Goal: Find contact information: Find contact information

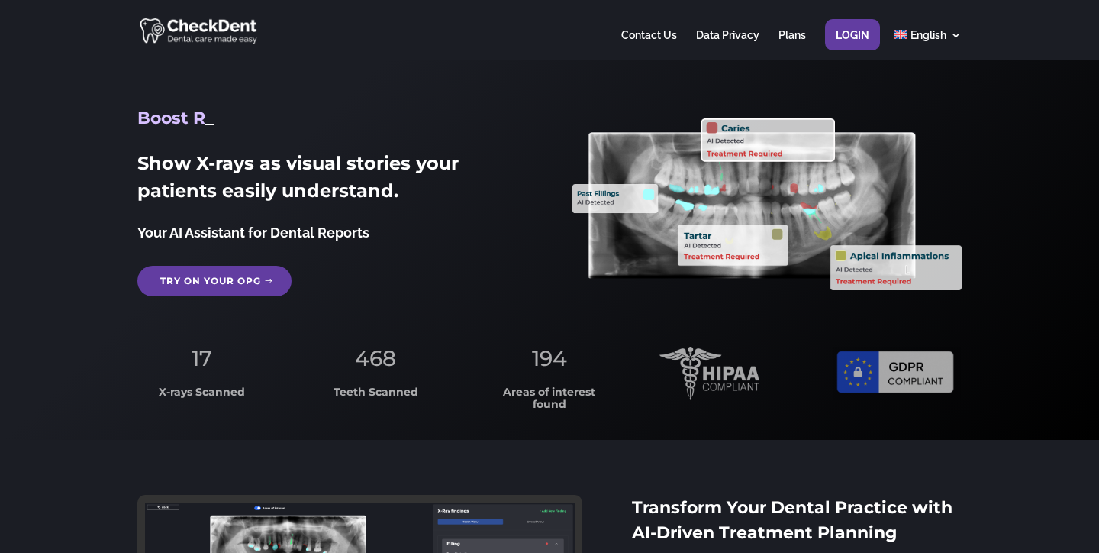
drag, startPoint x: 140, startPoint y: 172, endPoint x: 20, endPoint y: 145, distance: 123.7
click at [20, 146] on div "Boost Revenues Increase Patient Trust Save Time Boost R _ Show X-rays as visual…" at bounding box center [549, 250] width 1099 height 380
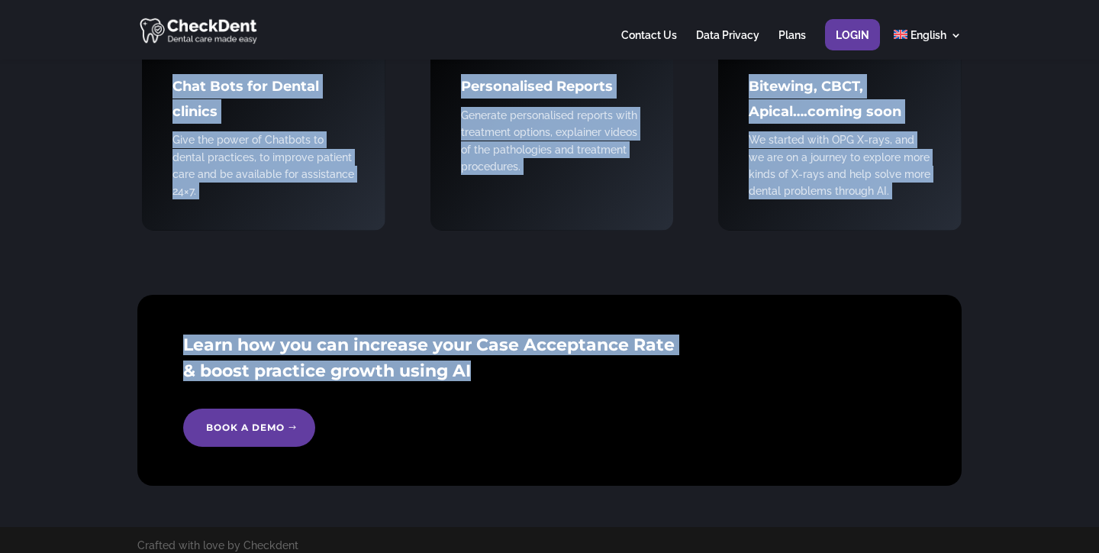
scroll to position [1876, 0]
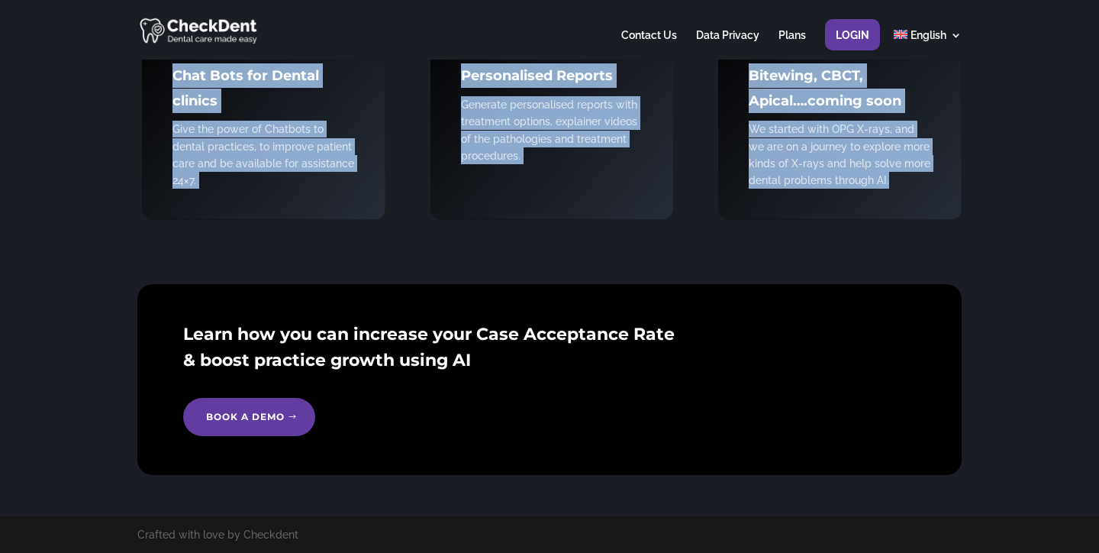
drag, startPoint x: 117, startPoint y: 131, endPoint x: 904, endPoint y: 191, distance: 789.1
copy div "_ Lore I-dolo si ametco adipisc elit seddoeiu tempor incididunt. Utla ET Dolore…"
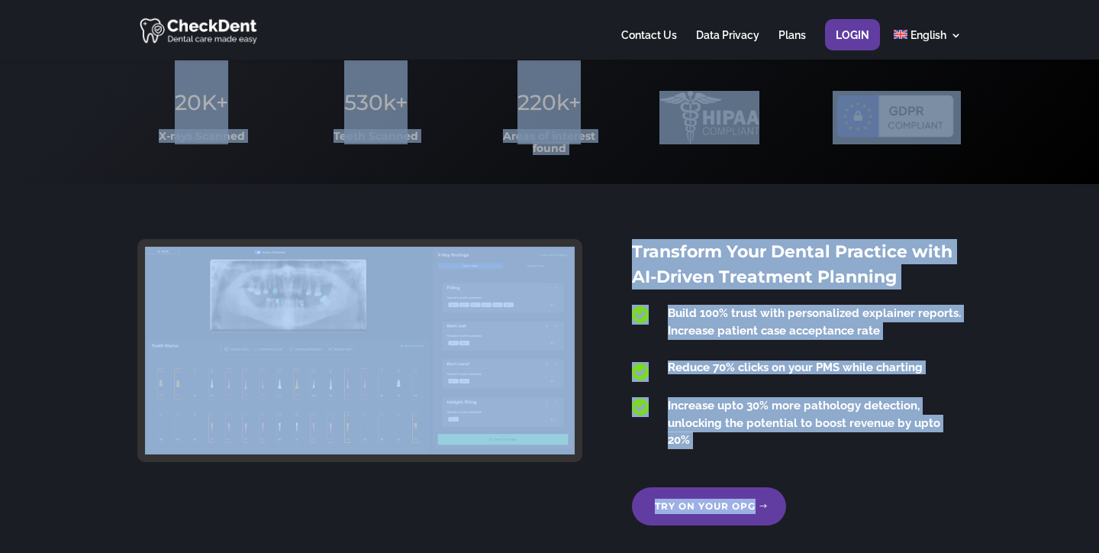
scroll to position [0, 0]
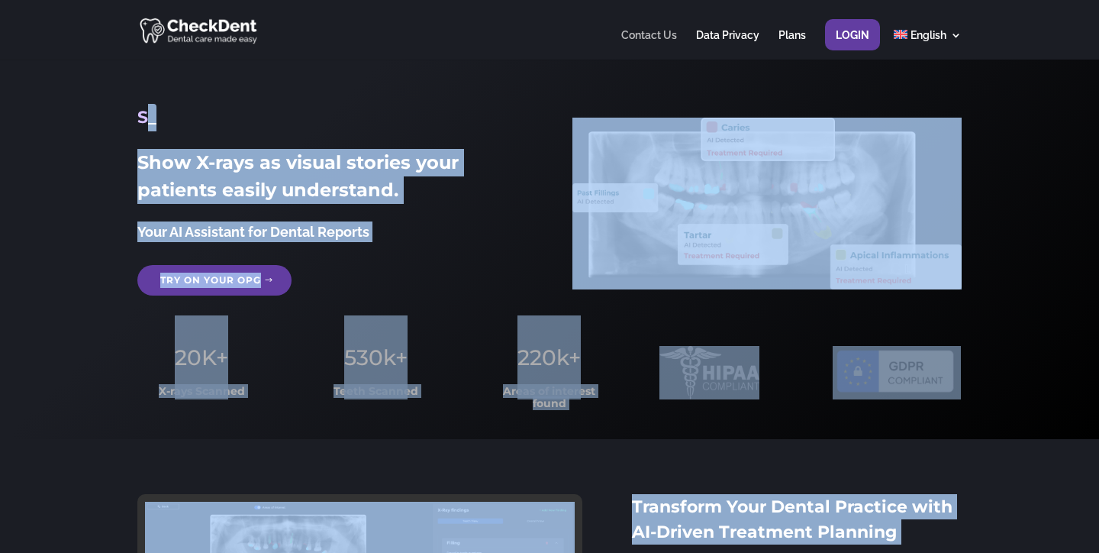
click at [673, 37] on link "Contact Us" at bounding box center [649, 45] width 56 height 30
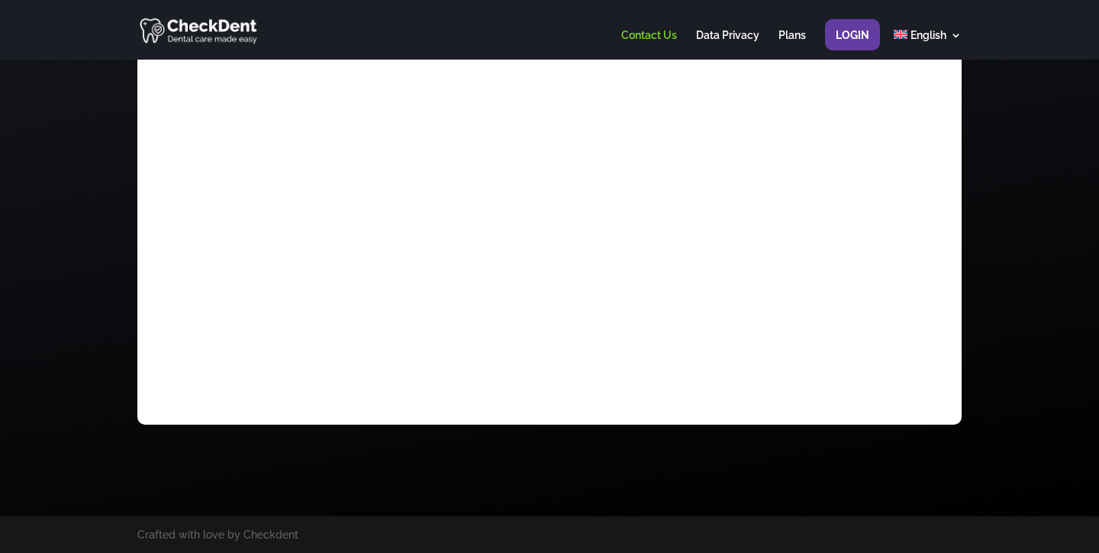
scroll to position [498, 0]
